Goal: Task Accomplishment & Management: Complete application form

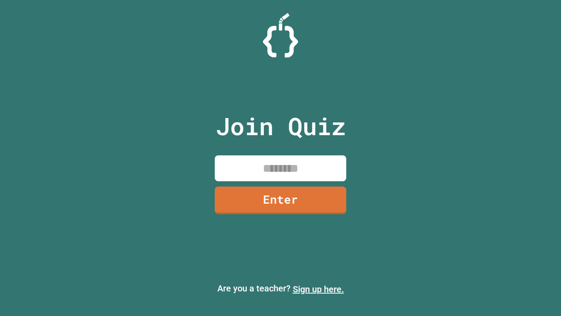
click at [318, 289] on link "Sign up here." at bounding box center [318, 289] width 51 height 11
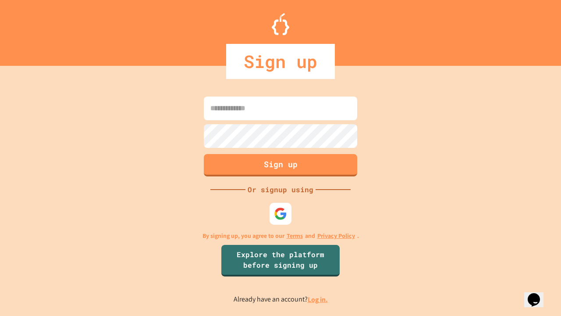
click at [318, 299] on link "Log in." at bounding box center [318, 299] width 20 height 9
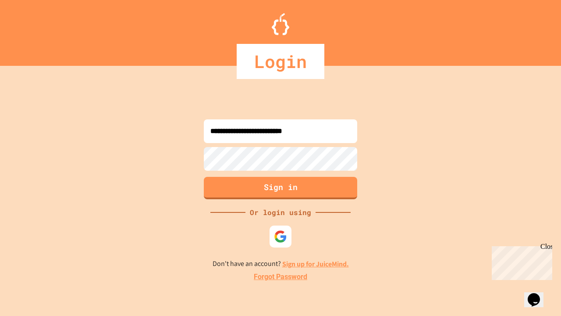
type input "**********"
